Goal: Book appointment/travel/reservation: Book appointment/travel/reservation

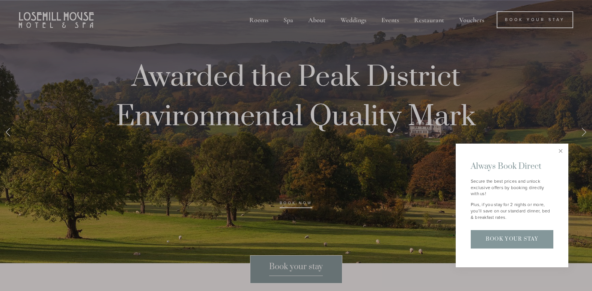
click at [559, 152] on link "Close" at bounding box center [560, 151] width 13 height 13
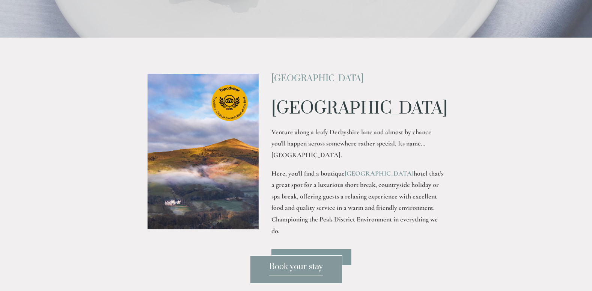
scroll to position [263, 0]
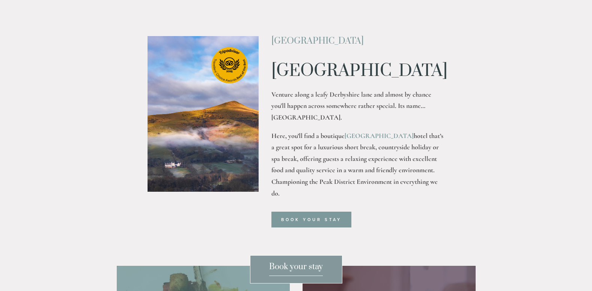
click at [293, 265] on span "Book your stay" at bounding box center [296, 268] width 54 height 14
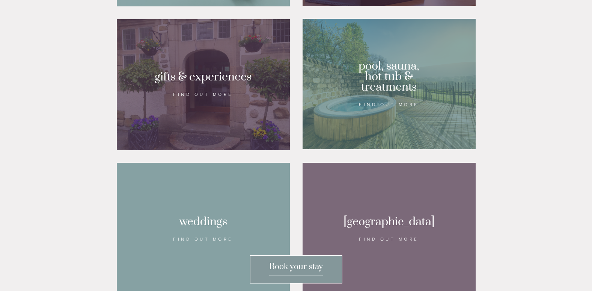
scroll to position [713, 0]
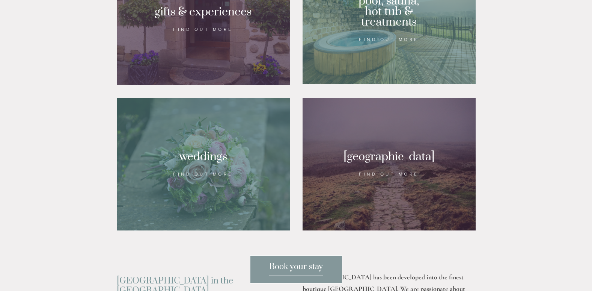
click at [400, 192] on div at bounding box center [389, 164] width 173 height 133
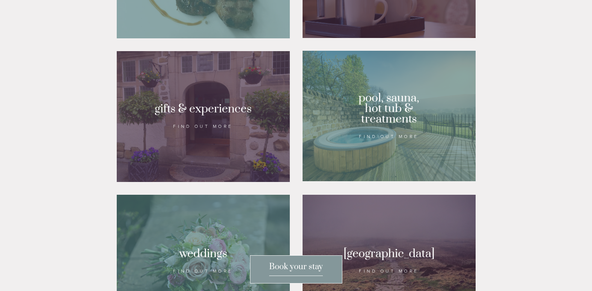
scroll to position [654, 0]
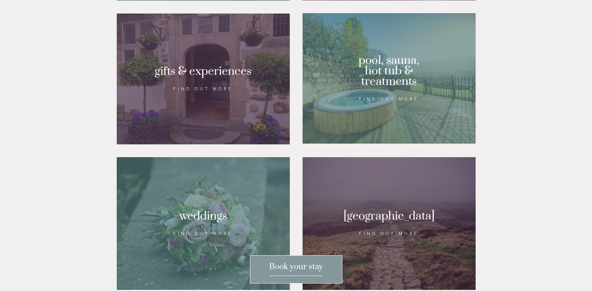
click at [394, 101] on div at bounding box center [389, 78] width 173 height 130
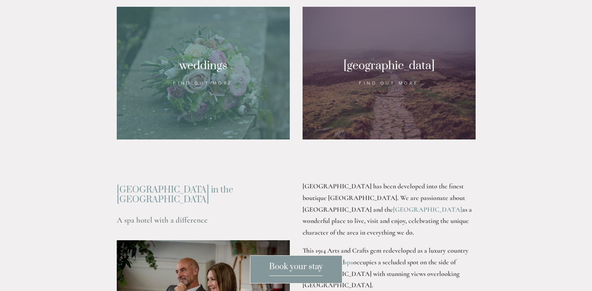
scroll to position [842, 0]
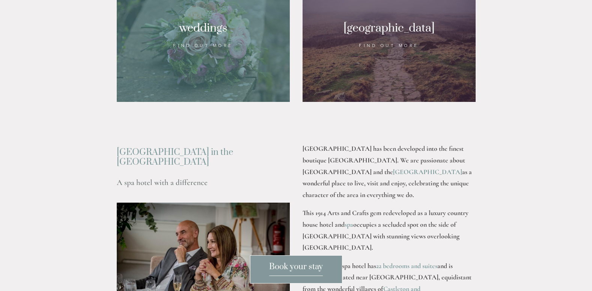
click at [386, 52] on div at bounding box center [389, 35] width 173 height 133
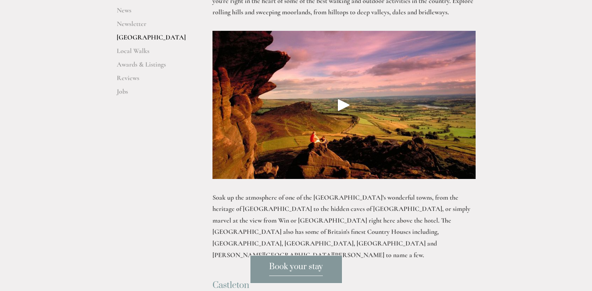
scroll to position [291, 0]
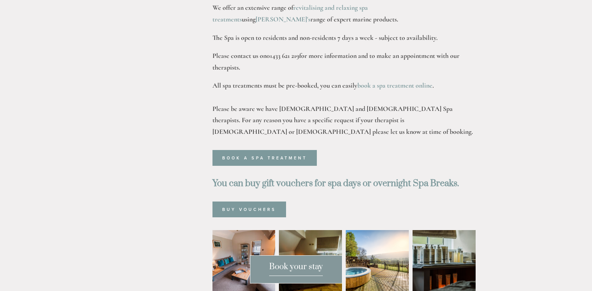
scroll to position [338, 0]
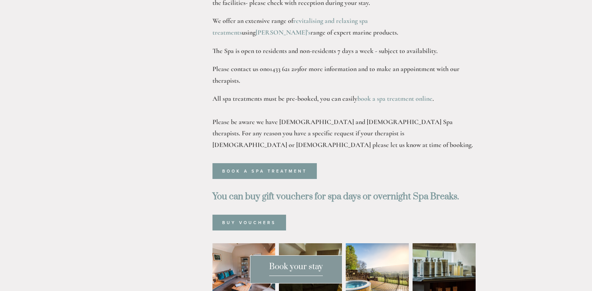
click at [266, 163] on link "Book a spa treatment" at bounding box center [265, 171] width 104 height 16
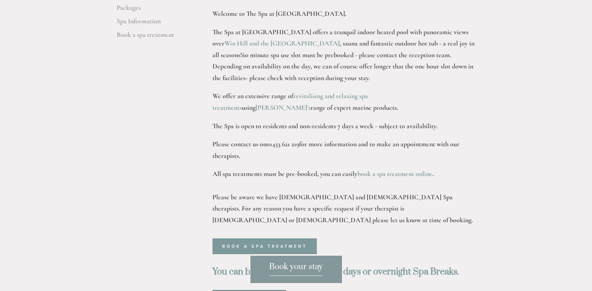
click at [288, 238] on link "Book a spa treatment" at bounding box center [265, 246] width 104 height 16
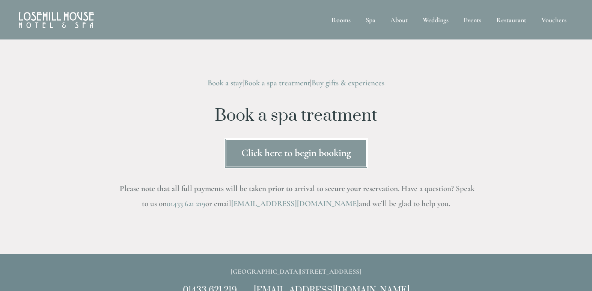
click at [308, 159] on link "Click here to begin booking" at bounding box center [296, 153] width 143 height 30
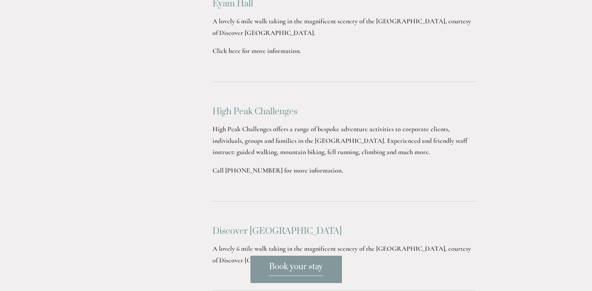
scroll to position [1330, 0]
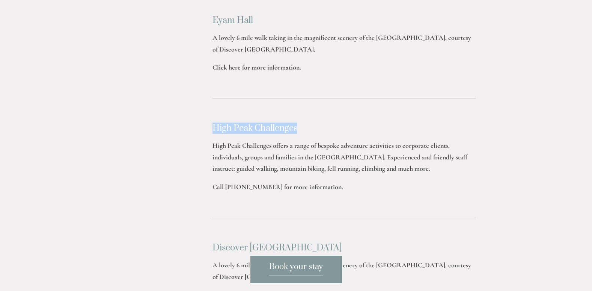
drag, startPoint x: 304, startPoint y: 62, endPoint x: 210, endPoint y: 62, distance: 93.9
click at [210, 117] on div "High Peak Challenges High Peak Challenges offers a range of bespoke adventure a…" at bounding box center [344, 158] width 276 height 82
copy h2 "High Peak Challenges"
